Goal: Information Seeking & Learning: Find specific fact

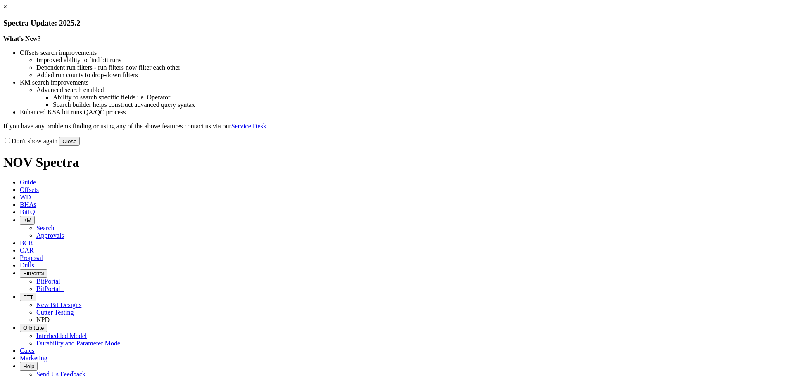
drag, startPoint x: 570, startPoint y: 64, endPoint x: 529, endPoint y: 60, distance: 42.0
click at [7, 10] on link "×" at bounding box center [5, 6] width 4 height 7
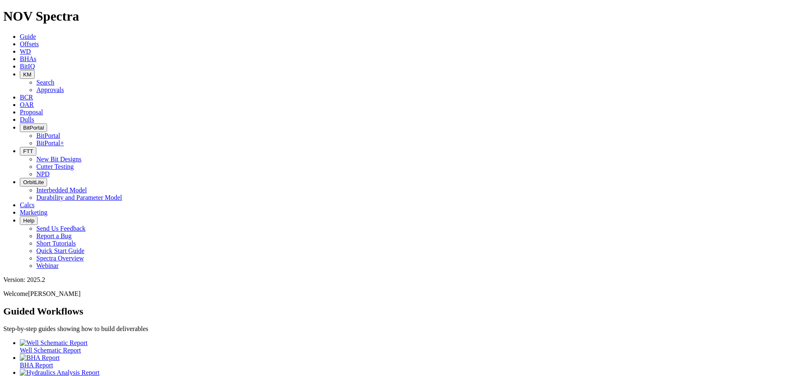
click at [35, 70] on button "KM" at bounding box center [27, 74] width 15 height 9
click at [55, 79] on link "Search" at bounding box center [45, 82] width 18 height 7
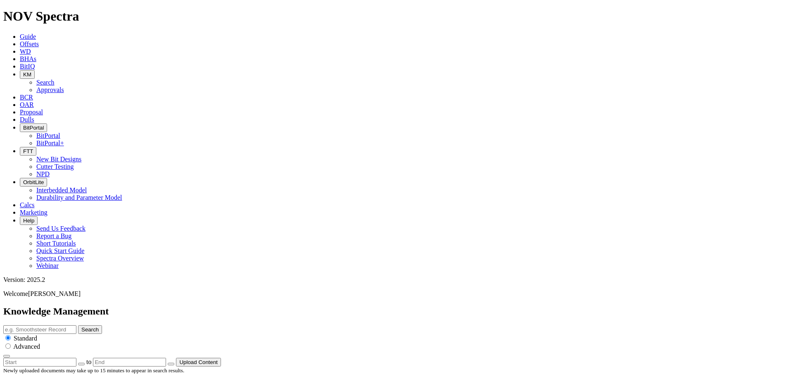
click at [76, 325] on input "text" at bounding box center [39, 329] width 73 height 9
type input "tektonic presentation"
click at [78, 325] on button "Search" at bounding box center [90, 329] width 24 height 9
